Goal: Task Accomplishment & Management: Manage account settings

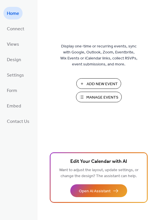
click at [106, 100] on span "Manage Events" at bounding box center [102, 98] width 32 height 6
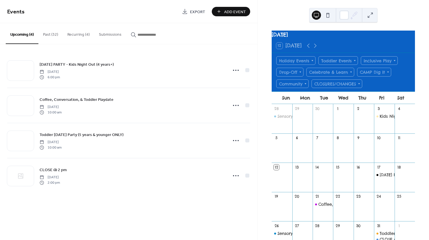
scroll to position [72, 0]
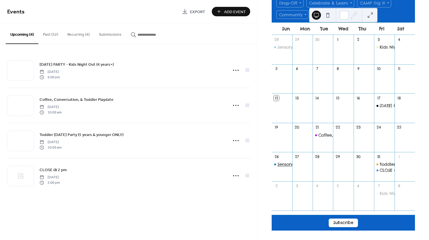
click at [287, 164] on div "Sensory [DATE] - Sensory Hour" at bounding box center [307, 165] width 61 height 6
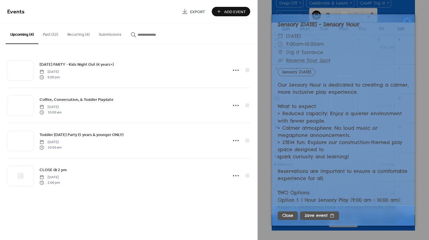
scroll to position [71, 0]
click at [406, 20] on icon at bounding box center [406, 20] width 3 height 3
